Goal: Browse casually: Explore the website without a specific task or goal

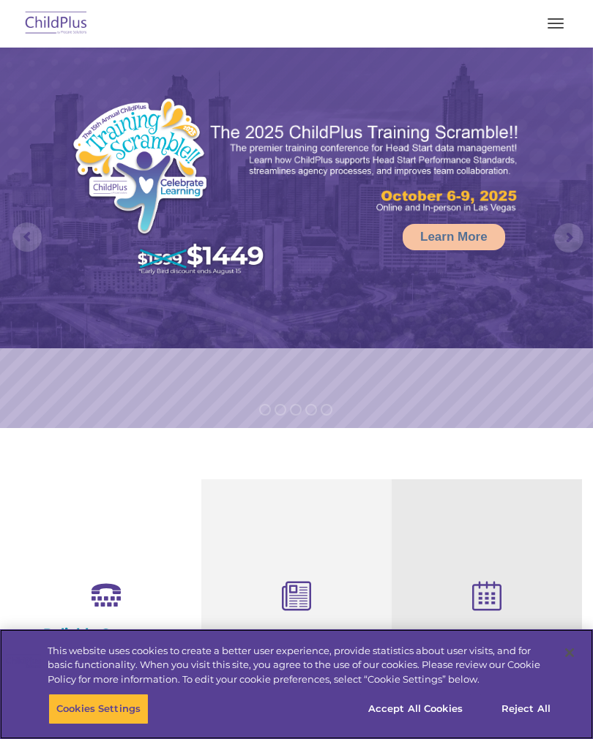
select select "MEDIUM"
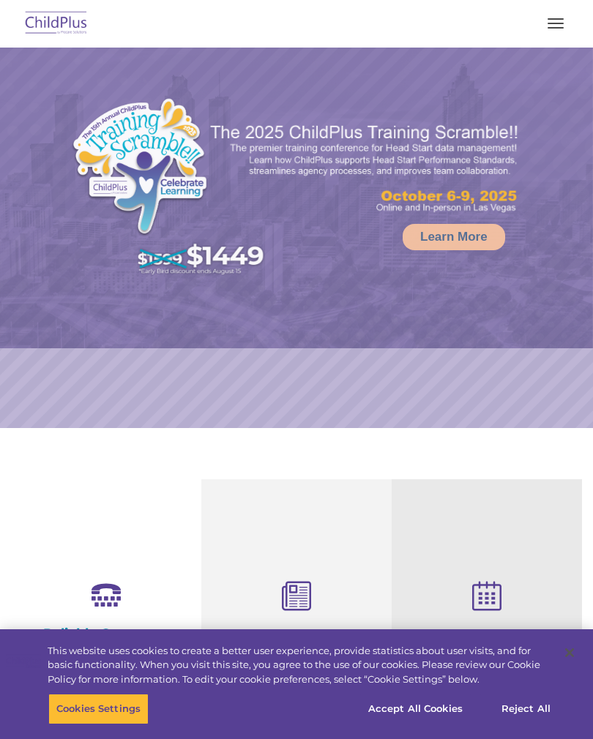
select select "MEDIUM"
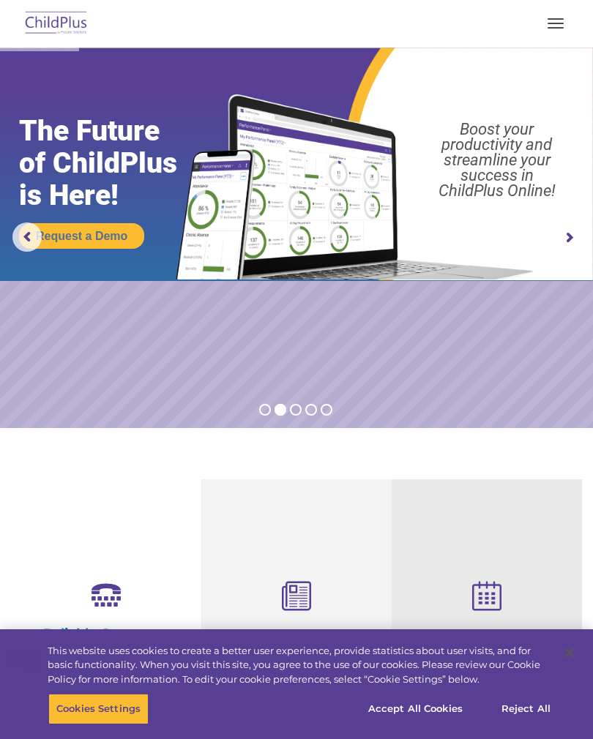
click at [555, 21] on button "button" at bounding box center [555, 23] width 31 height 23
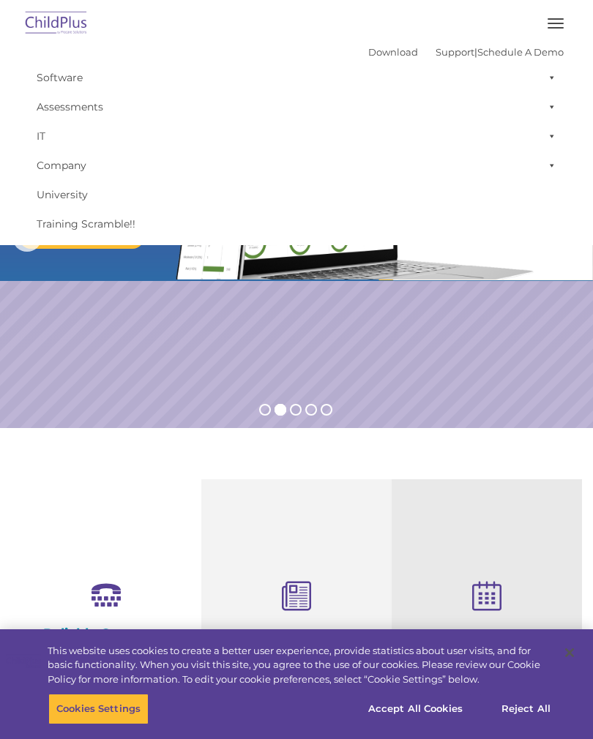
click at [519, 498] on div "Free Regional Meetings Not using ChildPlus? These are a great opportunity to ne…" at bounding box center [486, 703] width 190 height 449
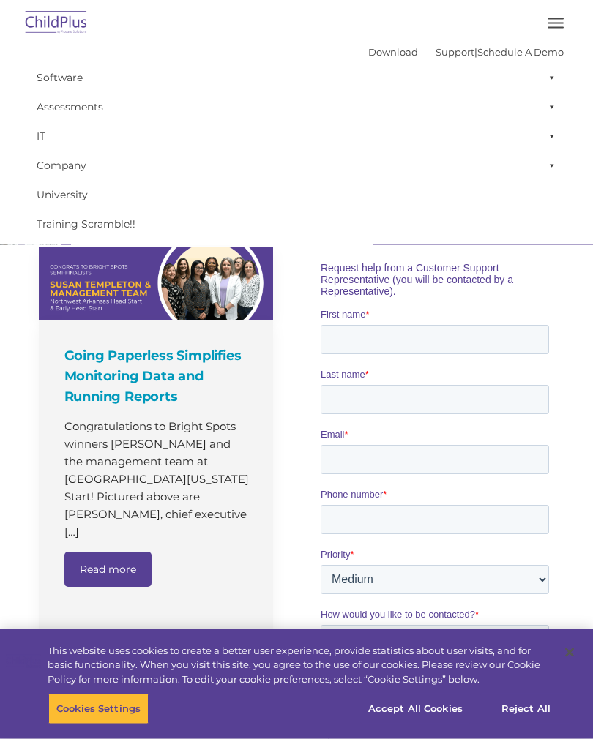
scroll to position [783, 0]
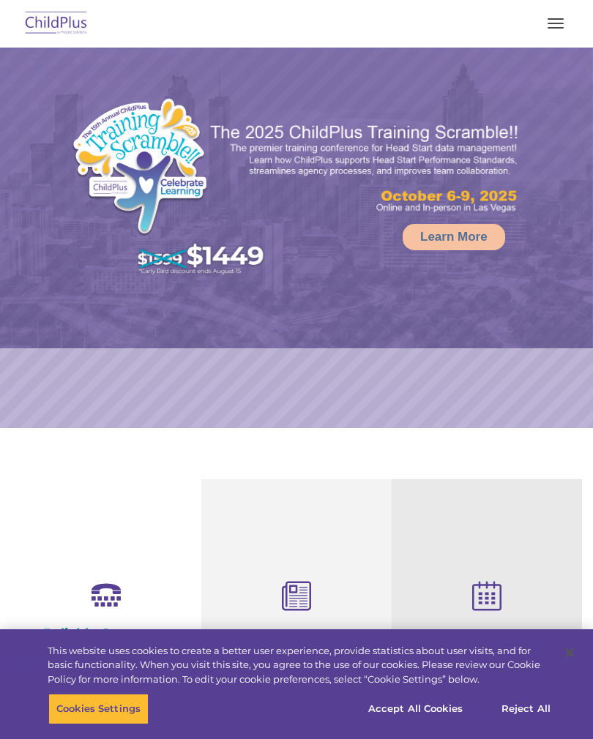
scroll to position [394, 0]
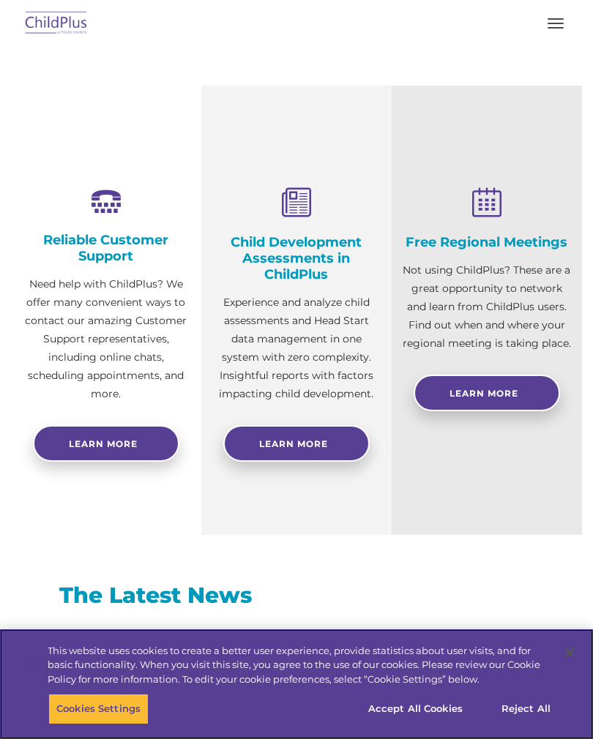
select select "MEDIUM"
click at [539, 707] on button "Reject All" at bounding box center [525, 709] width 91 height 31
